Goal: Find specific page/section: Find specific page/section

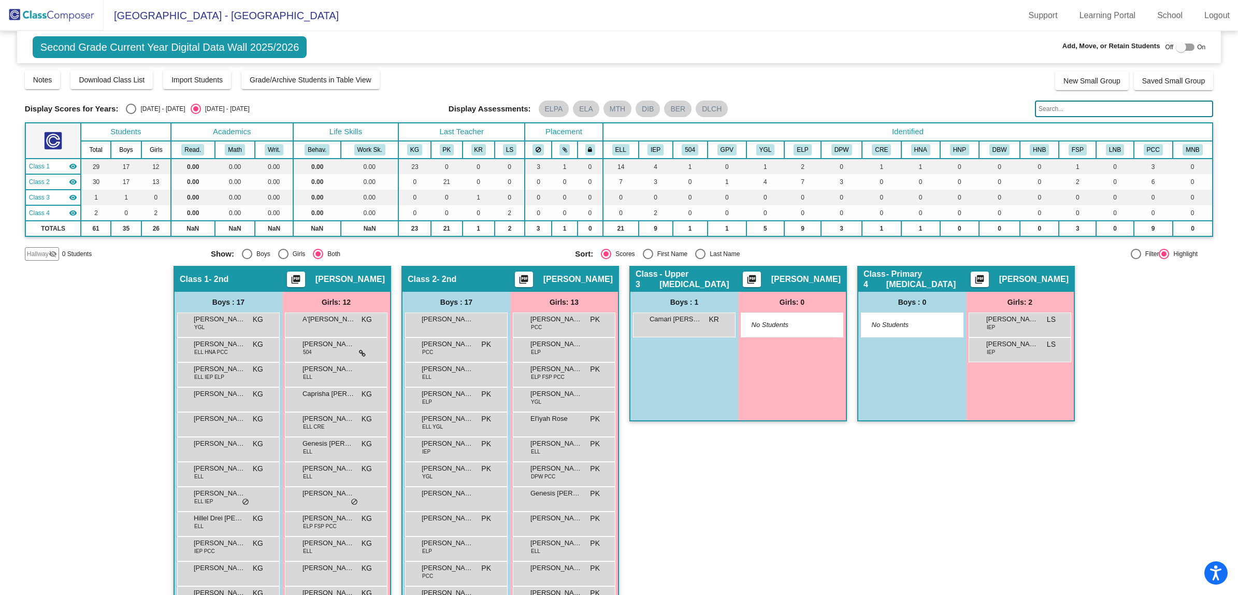
scroll to position [154, 0]
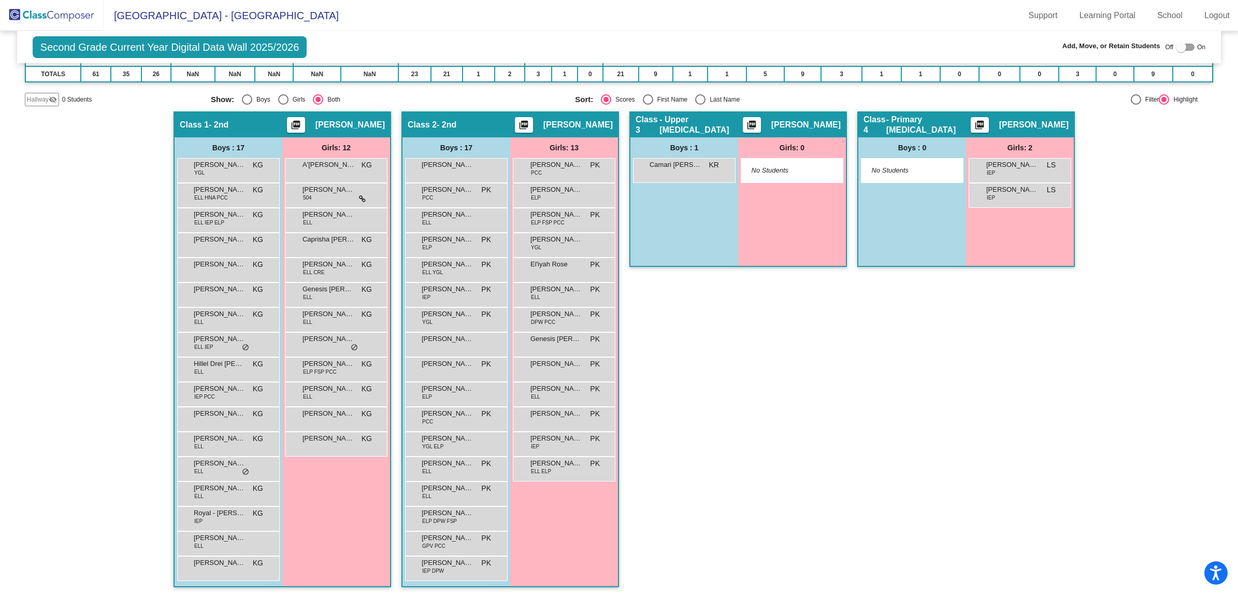
click at [65, 12] on img at bounding box center [52, 15] width 104 height 31
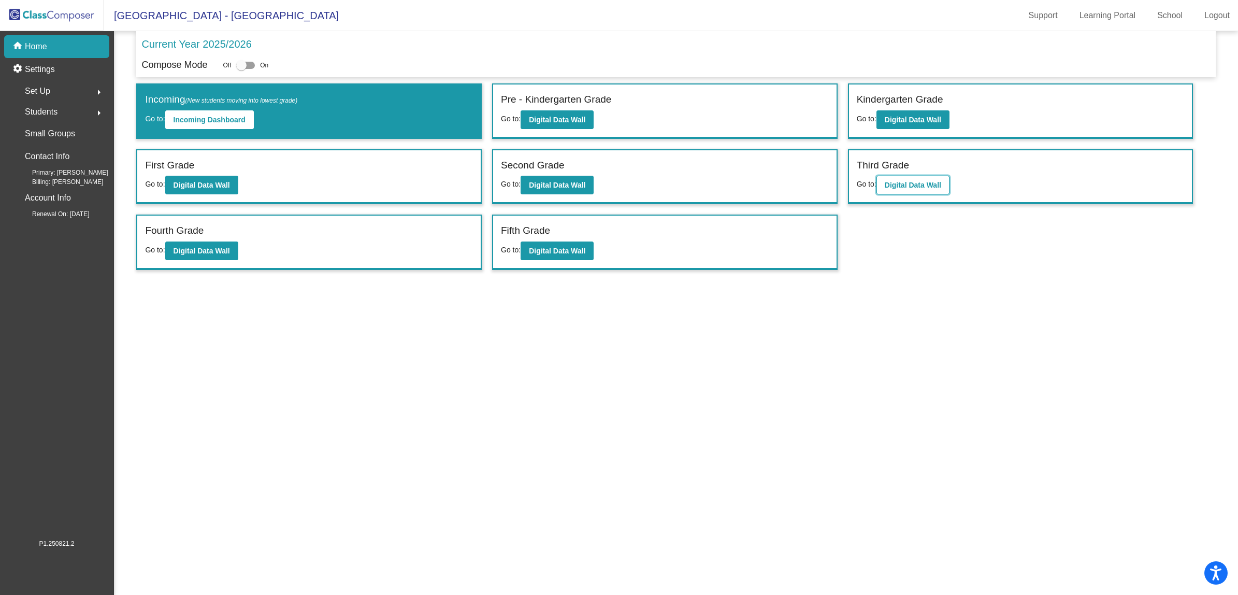
click at [926, 181] on b "Digital Data Wall" at bounding box center [913, 185] width 56 height 8
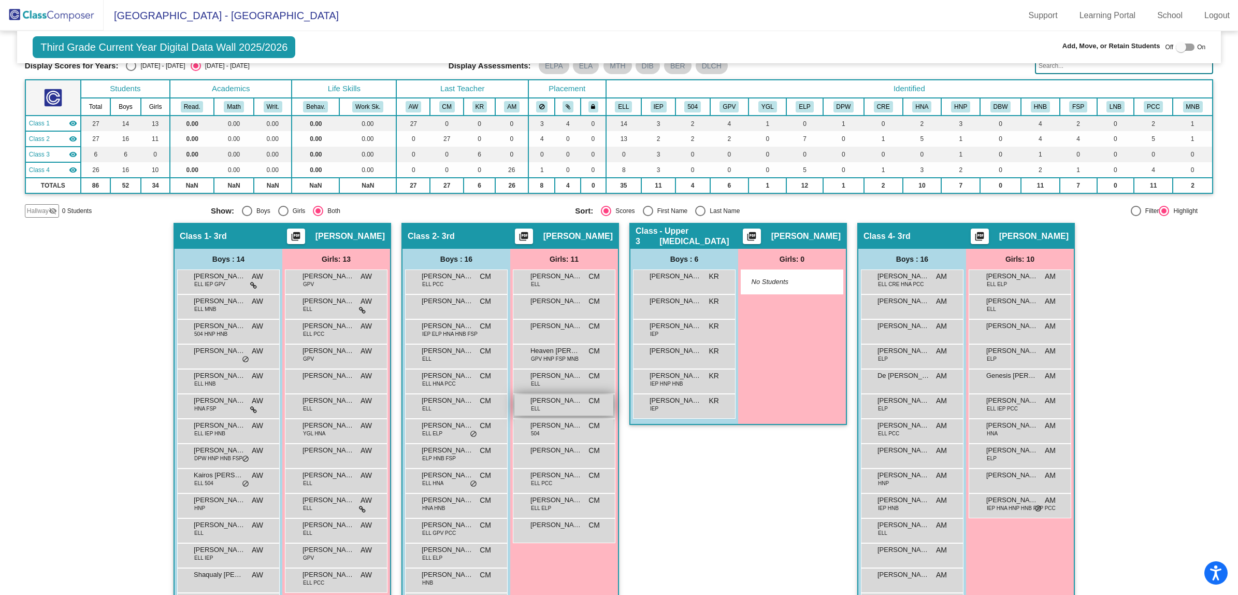
scroll to position [129, 0]
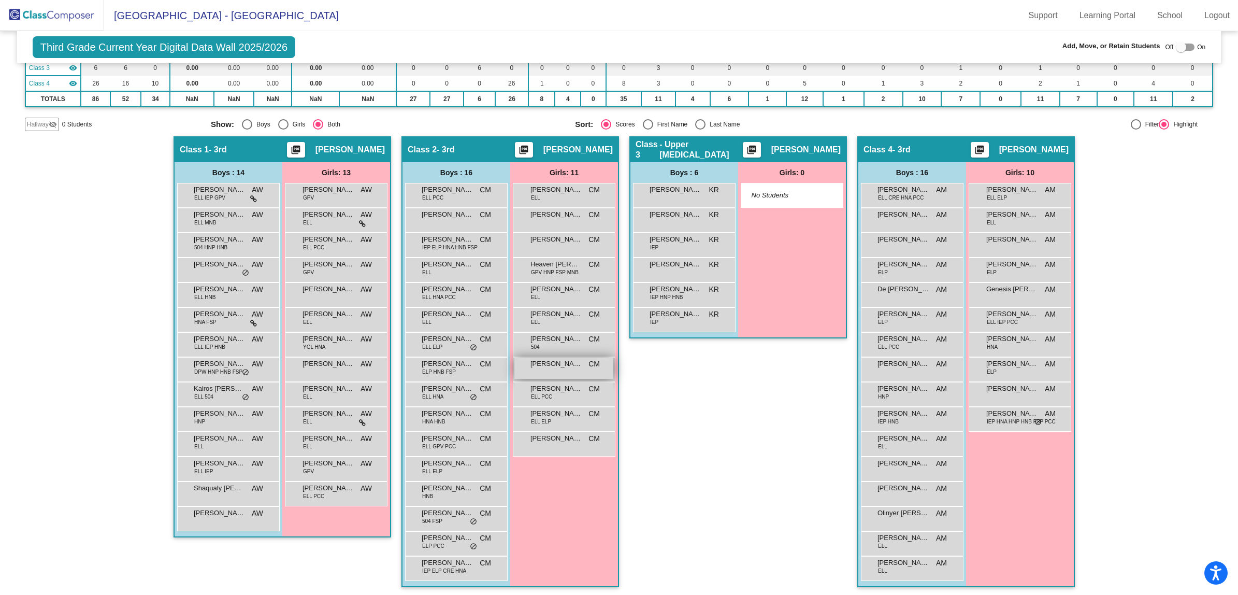
click at [562, 368] on div "[PERSON_NAME] [PERSON_NAME] lock do_not_disturb_alt" at bounding box center [563, 367] width 99 height 21
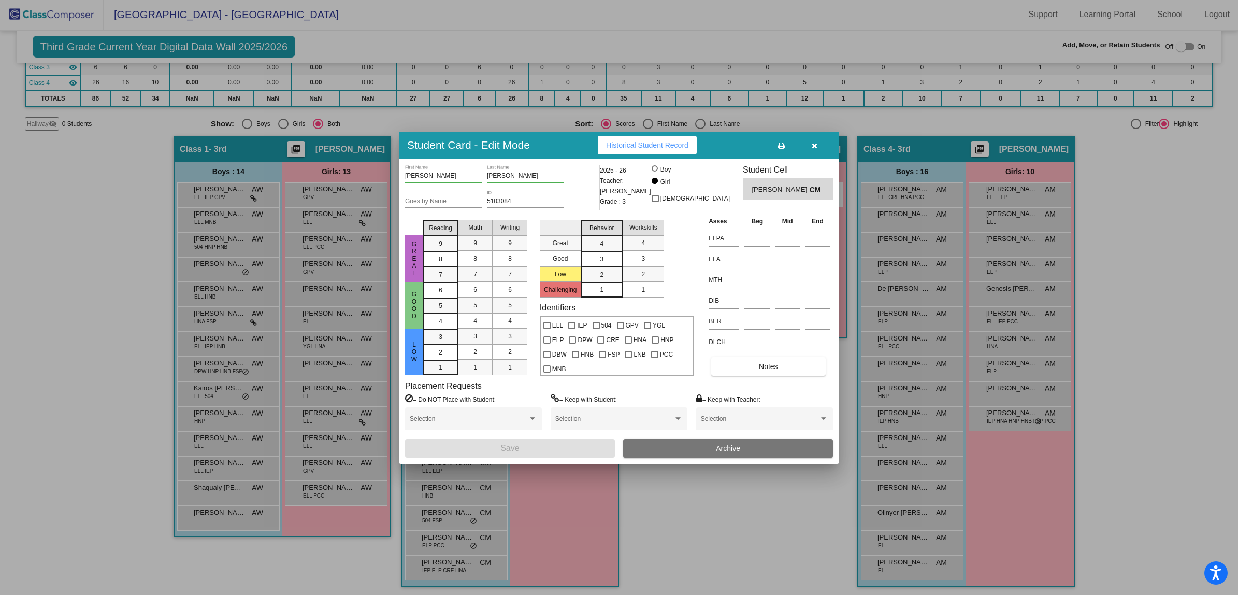
click at [814, 142] on icon "button" at bounding box center [815, 145] width 6 height 7
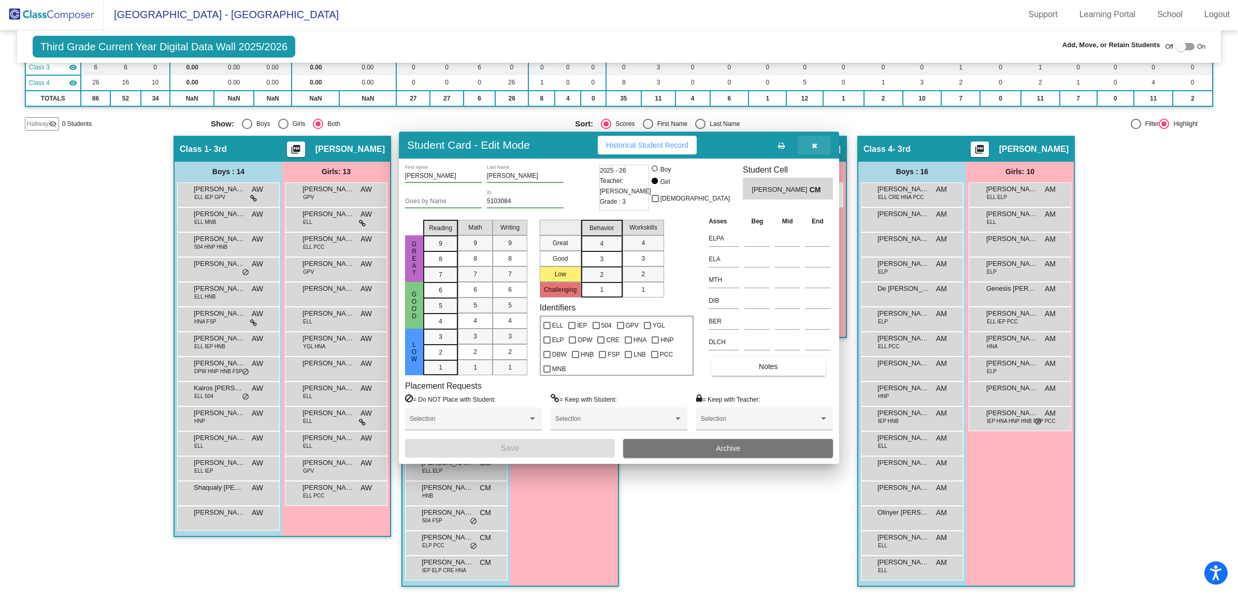
scroll to position [1, 0]
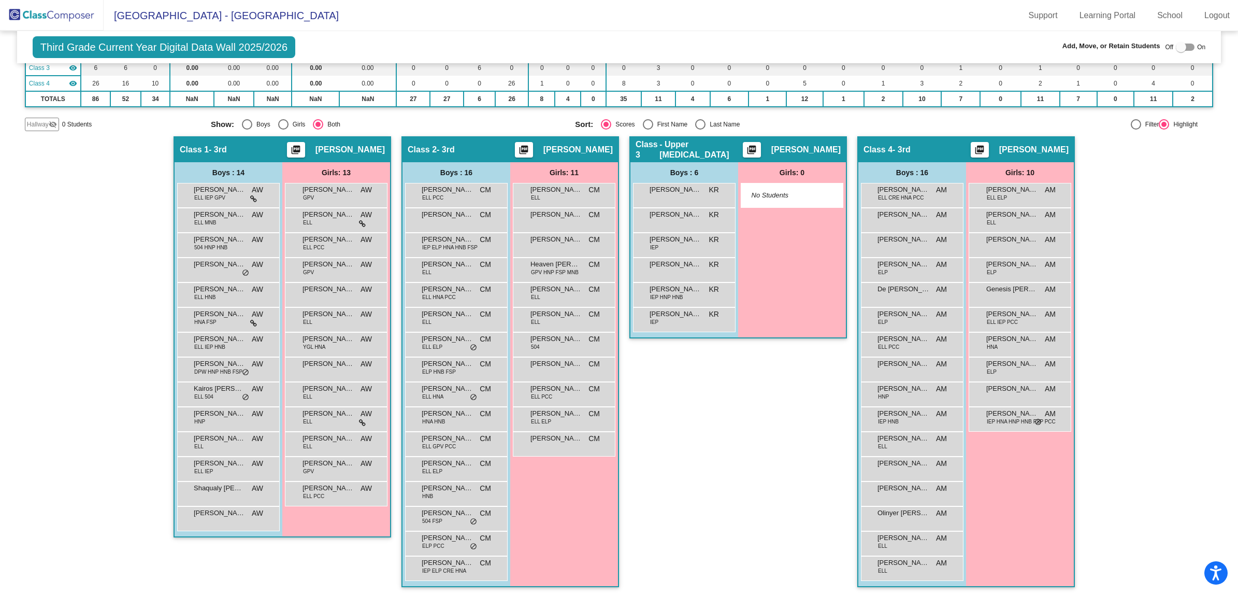
click at [48, 12] on img at bounding box center [52, 15] width 104 height 31
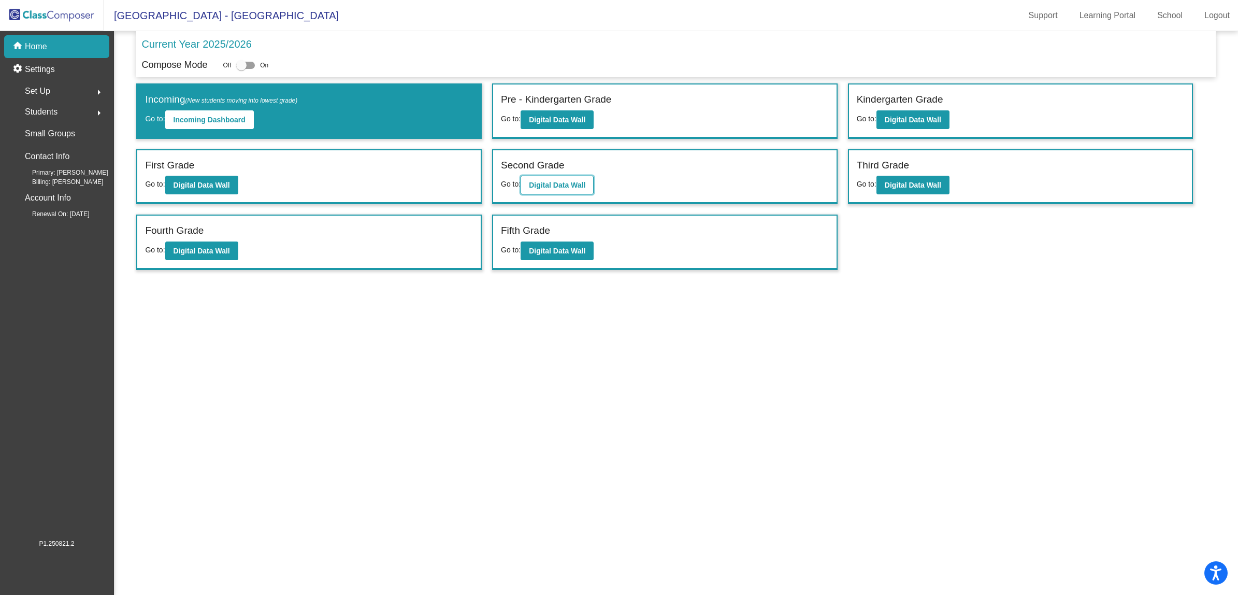
click at [565, 185] on b "Digital Data Wall" at bounding box center [557, 185] width 56 height 8
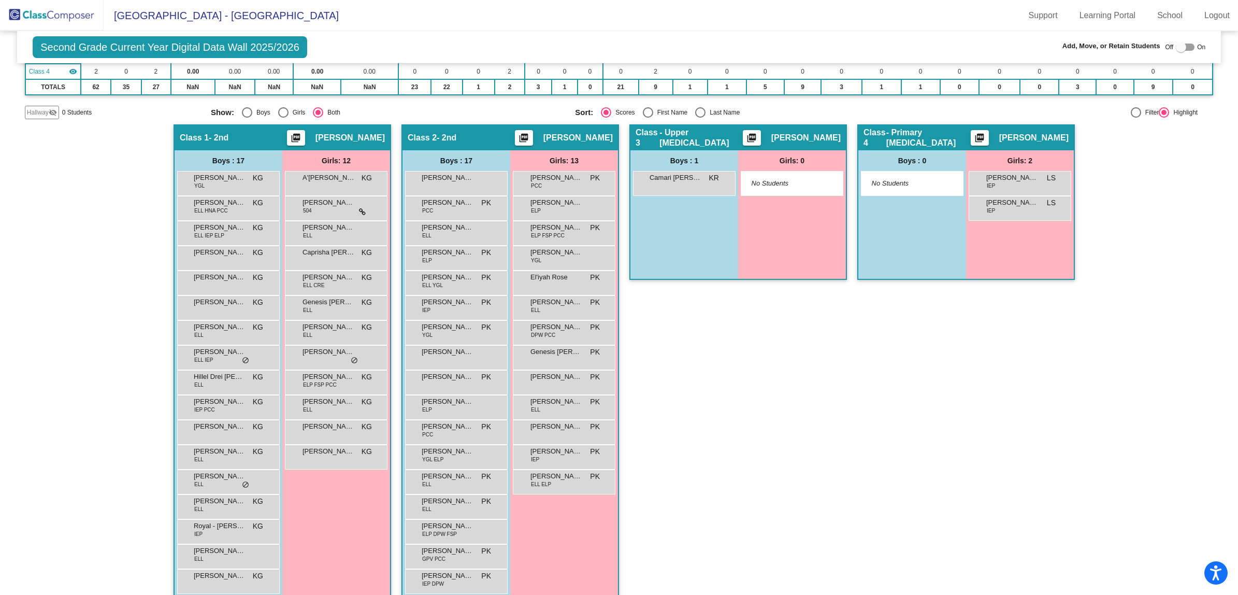
scroll to position [154, 0]
